Goal: Information Seeking & Learning: Learn about a topic

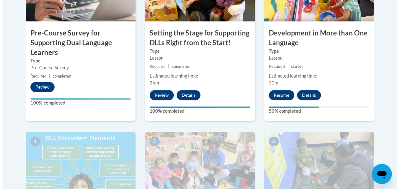
scroll to position [266, 0]
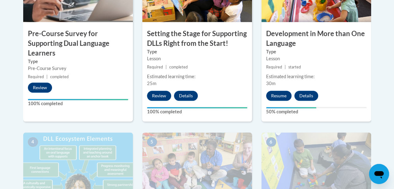
click at [308, 45] on h3 "Development in More than One Language" at bounding box center [317, 38] width 110 height 19
click at [276, 97] on button "Resume" at bounding box center [278, 96] width 25 height 10
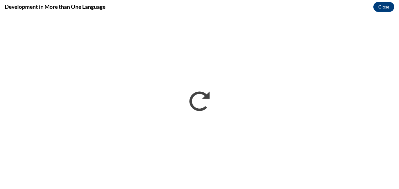
scroll to position [0, 0]
